Goal: Information Seeking & Learning: Check status

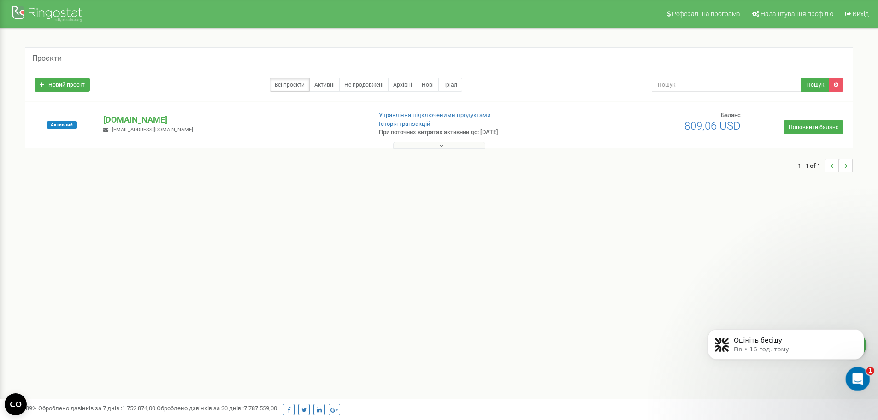
click at [862, 379] on div "Відкрити програму для спілкування Intercom" at bounding box center [856, 377] width 30 height 30
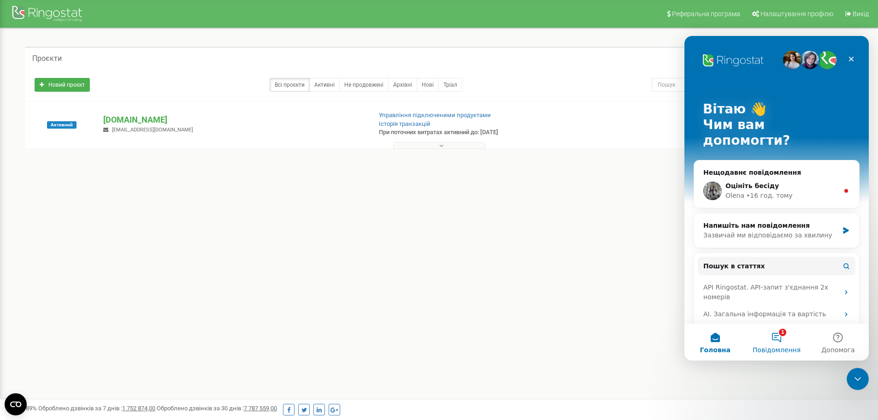
click at [773, 340] on button "1 Повідомлення" at bounding box center [776, 342] width 61 height 37
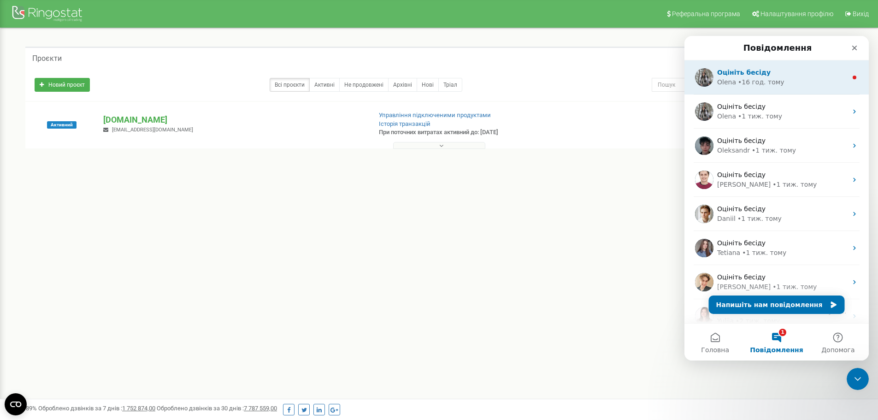
click at [779, 82] on div "Olena • 16 год. тому" at bounding box center [782, 82] width 130 height 10
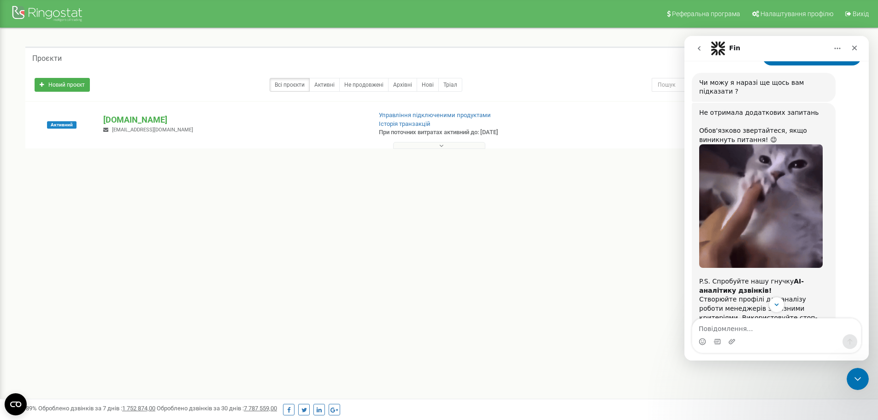
scroll to position [982, 0]
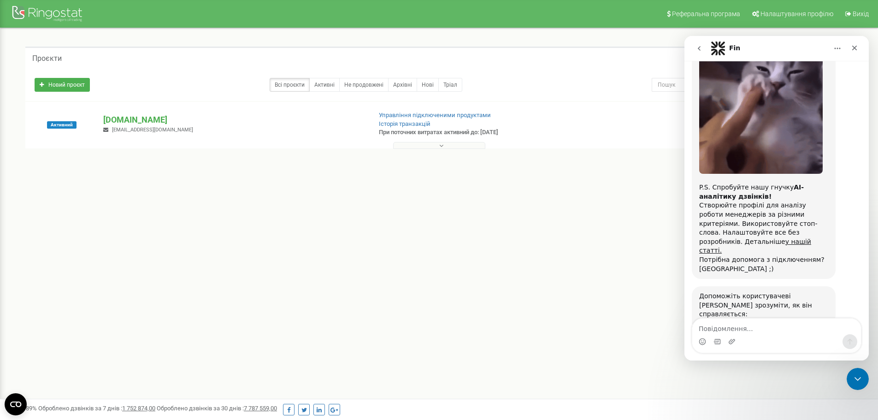
click at [803, 351] on span "Чудово" at bounding box center [799, 359] width 17 height 17
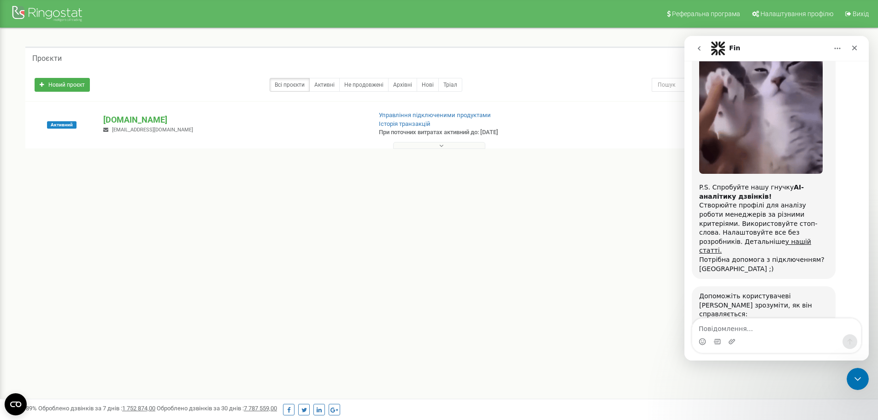
scroll to position [1007, 0]
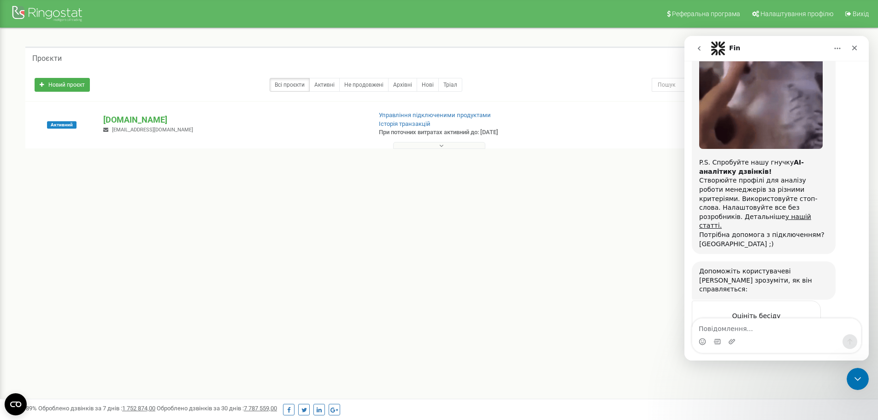
click at [805, 358] on div "Надіслати" at bounding box center [804, 367] width 18 height 18
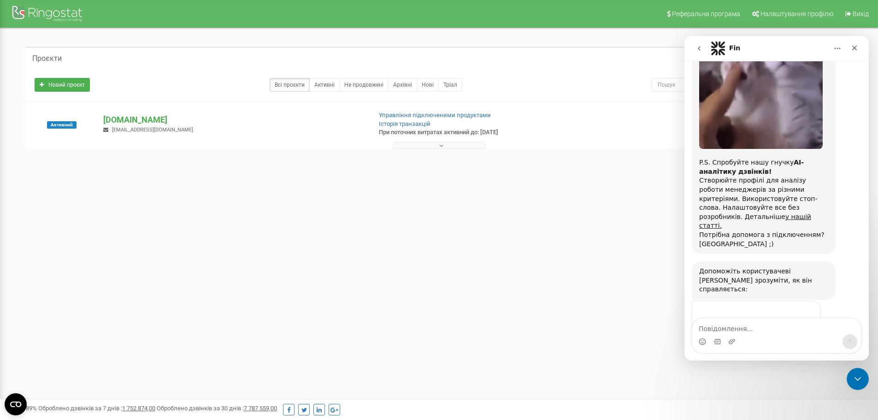
scroll to position [971, 0]
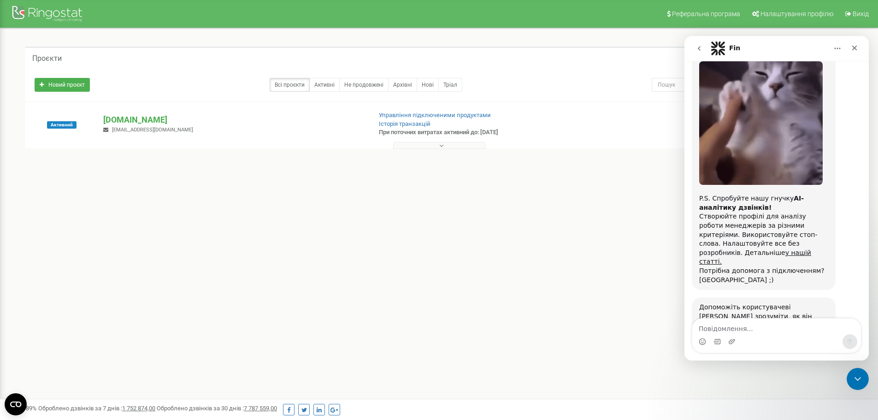
click at [569, 238] on div "Реферальна програма Налаштування профілю Вихід Проєкти Новий проєкт Всі проєкти…" at bounding box center [439, 276] width 878 height 553
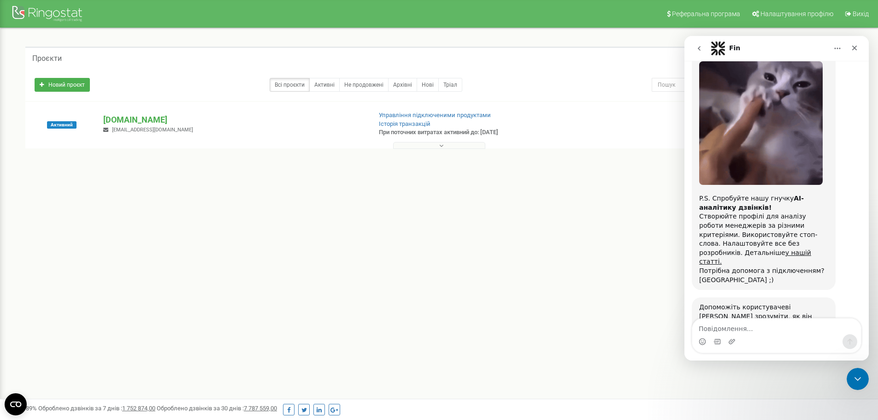
click at [695, 50] on button "go back" at bounding box center [699, 49] width 18 height 18
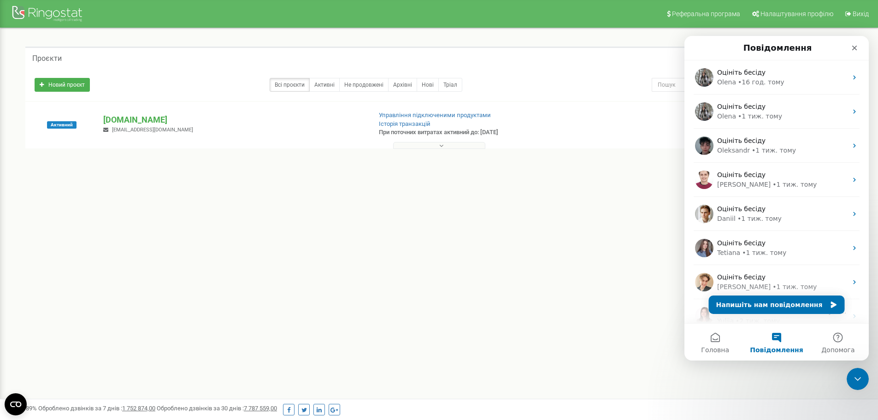
scroll to position [0, 0]
click at [863, 47] on nav "Повідомлення" at bounding box center [776, 48] width 184 height 24
click at [856, 373] on icon "Закрити програму для спілкування Intercom" at bounding box center [856, 377] width 11 height 11
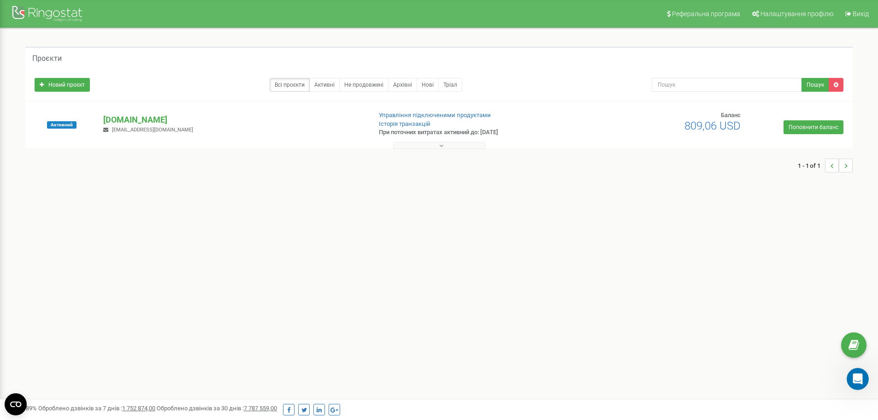
click at [431, 142] on button at bounding box center [439, 145] width 92 height 7
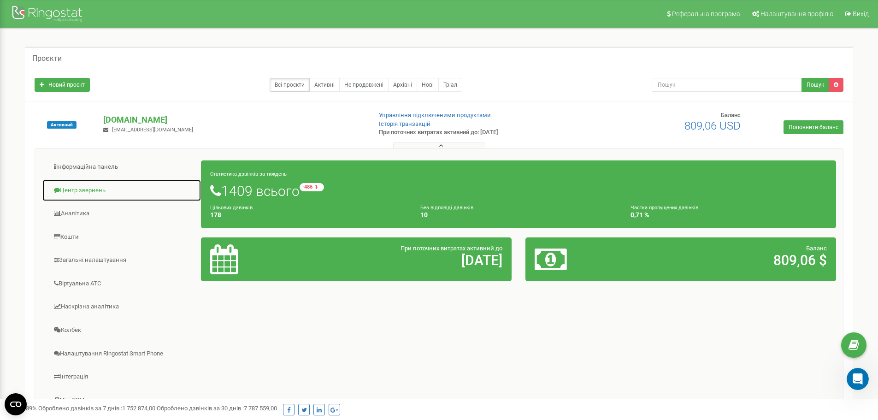
click at [79, 192] on link "Центр звернень" at bounding box center [121, 190] width 159 height 23
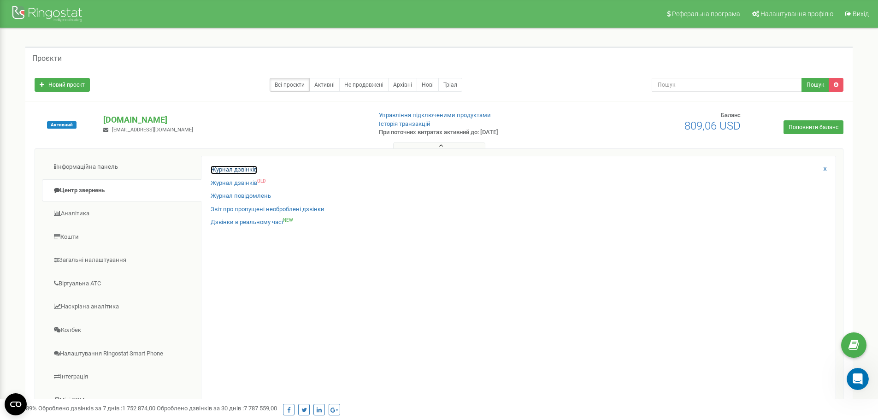
click at [247, 172] on link "Журнал дзвінків" at bounding box center [234, 169] width 47 height 9
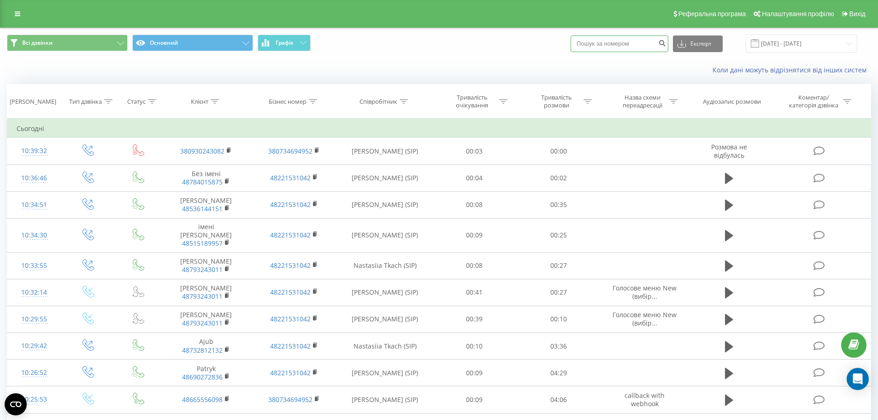
click at [619, 45] on input at bounding box center [620, 43] width 98 height 17
paste input "380930243082"
type input "380930243082"
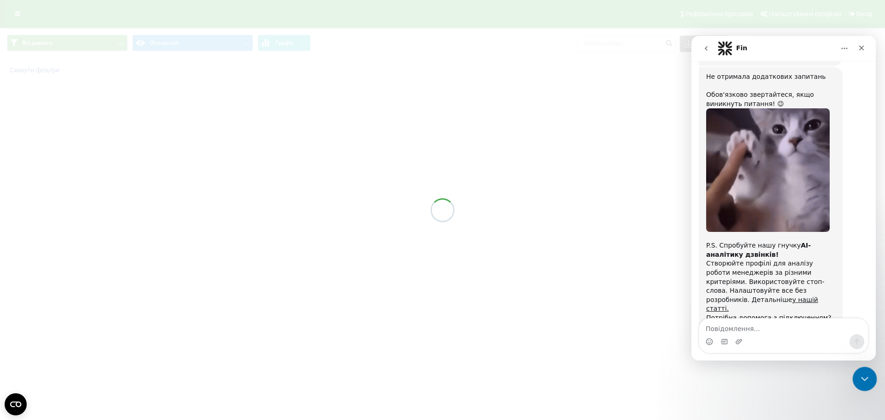
scroll to position [1002, 0]
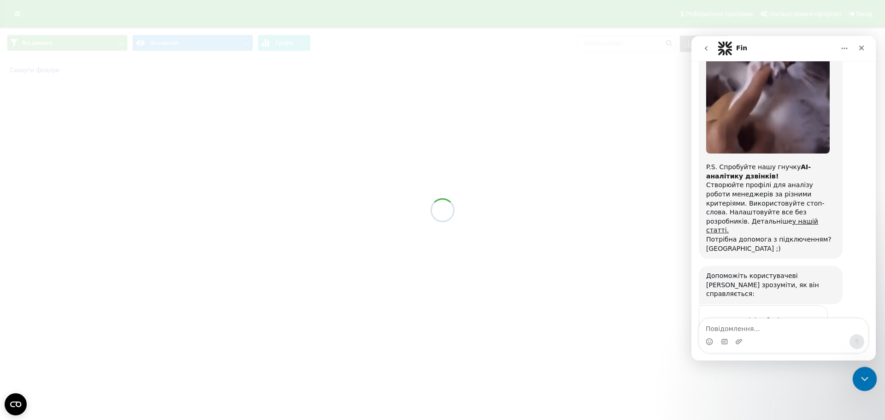
drag, startPoint x: 862, startPoint y: 380, endPoint x: 1687, endPoint y: 736, distance: 898.2
click at [862, 381] on icon "Закрити програму для спілкування Intercom" at bounding box center [863, 377] width 11 height 11
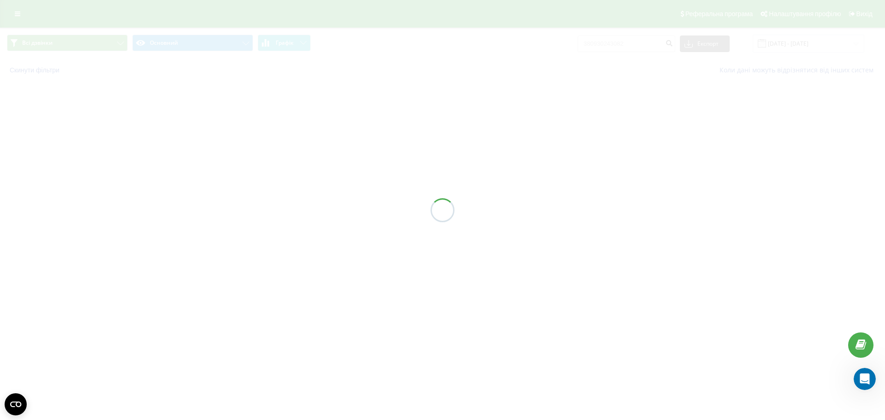
scroll to position [1007, 0]
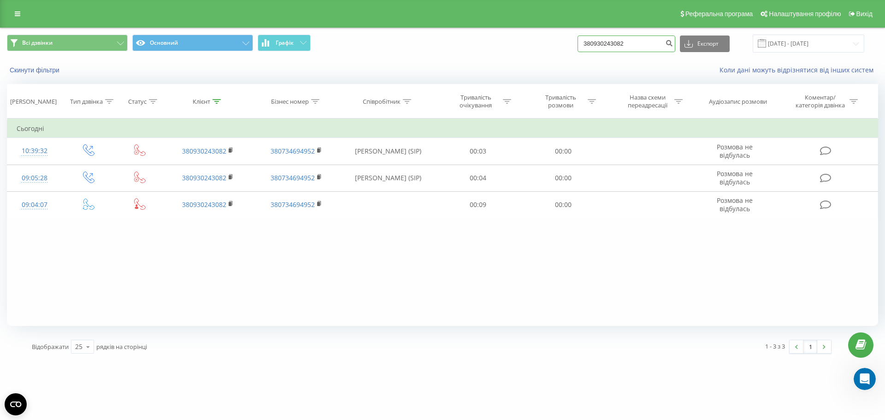
drag, startPoint x: 663, startPoint y: 39, endPoint x: 563, endPoint y: 45, distance: 100.7
click at [559, 45] on div "Всі дзвінки Основний Графік 380930243082 Експорт .csv .xls .xlsx 21.05.2025 - 2…" at bounding box center [442, 44] width 871 height 18
paste input "4850411086"
type input "48504110862"
click at [673, 42] on icon "submit" at bounding box center [669, 42] width 8 height 6
